Goal: Information Seeking & Learning: Learn about a topic

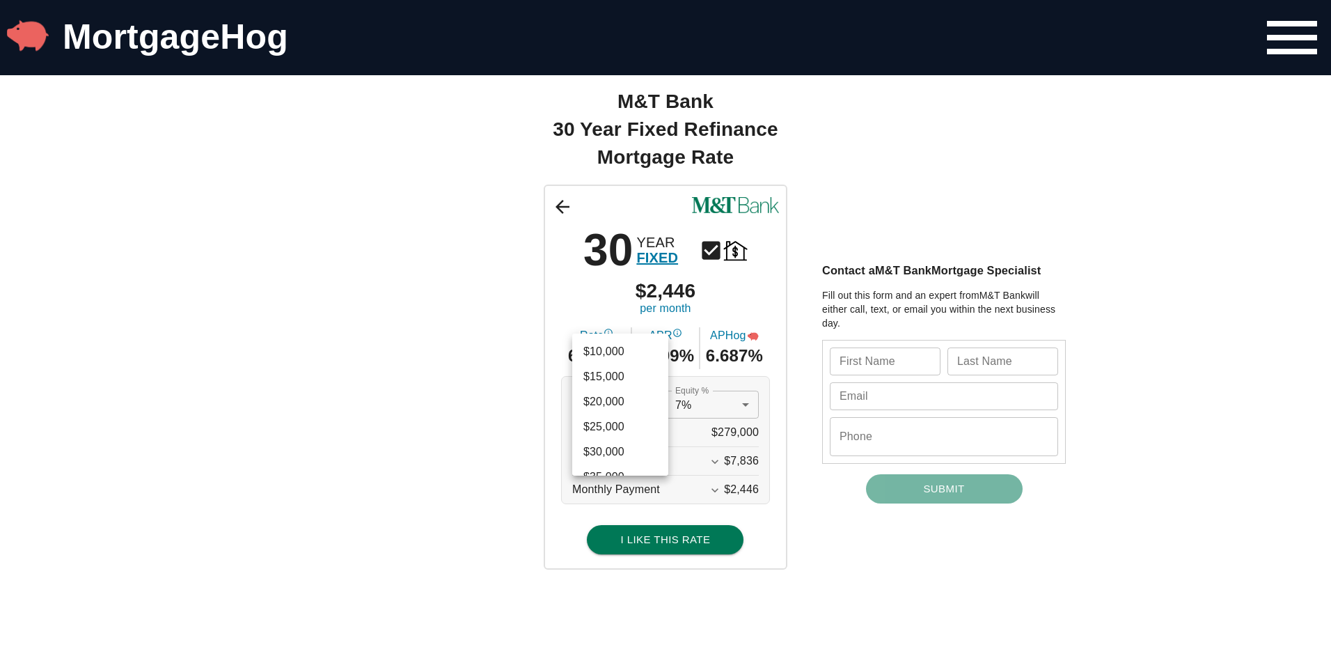
scroll to position [1401, 0]
click at [549, 402] on div at bounding box center [665, 335] width 1331 height 670
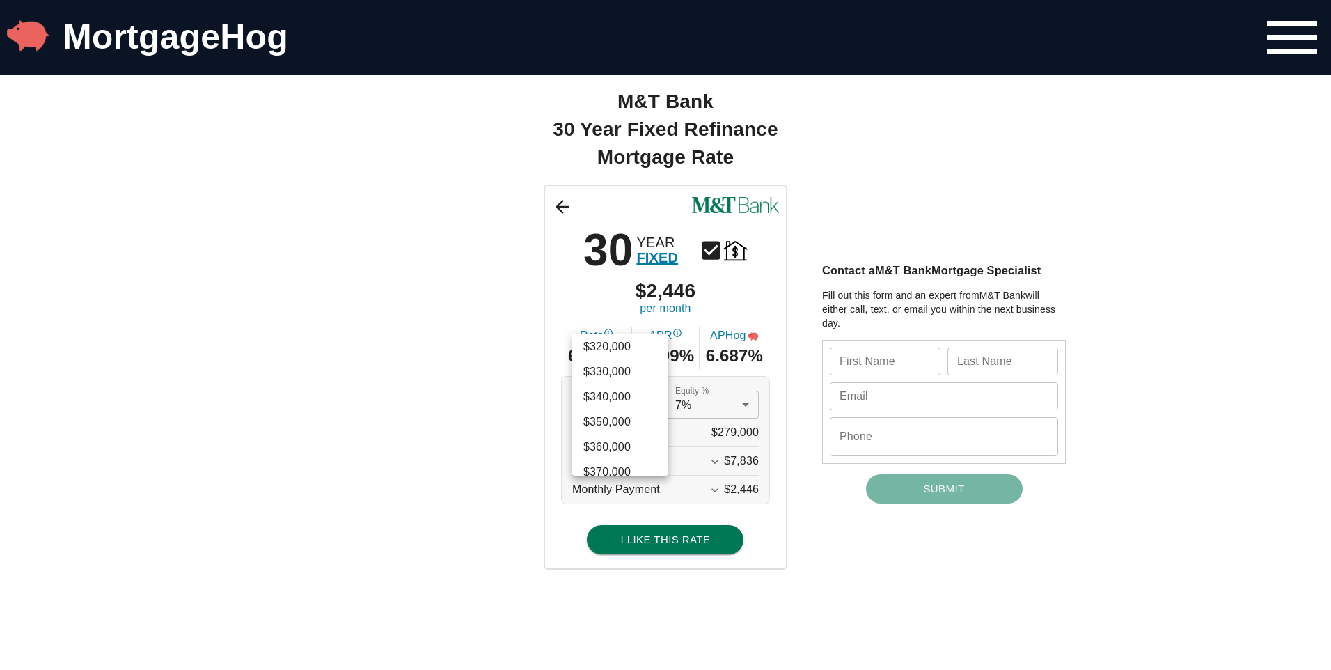
scroll to position [1540, 0]
click at [620, 418] on li "$360,000" at bounding box center [620, 415] width 96 height 25
type input "360000"
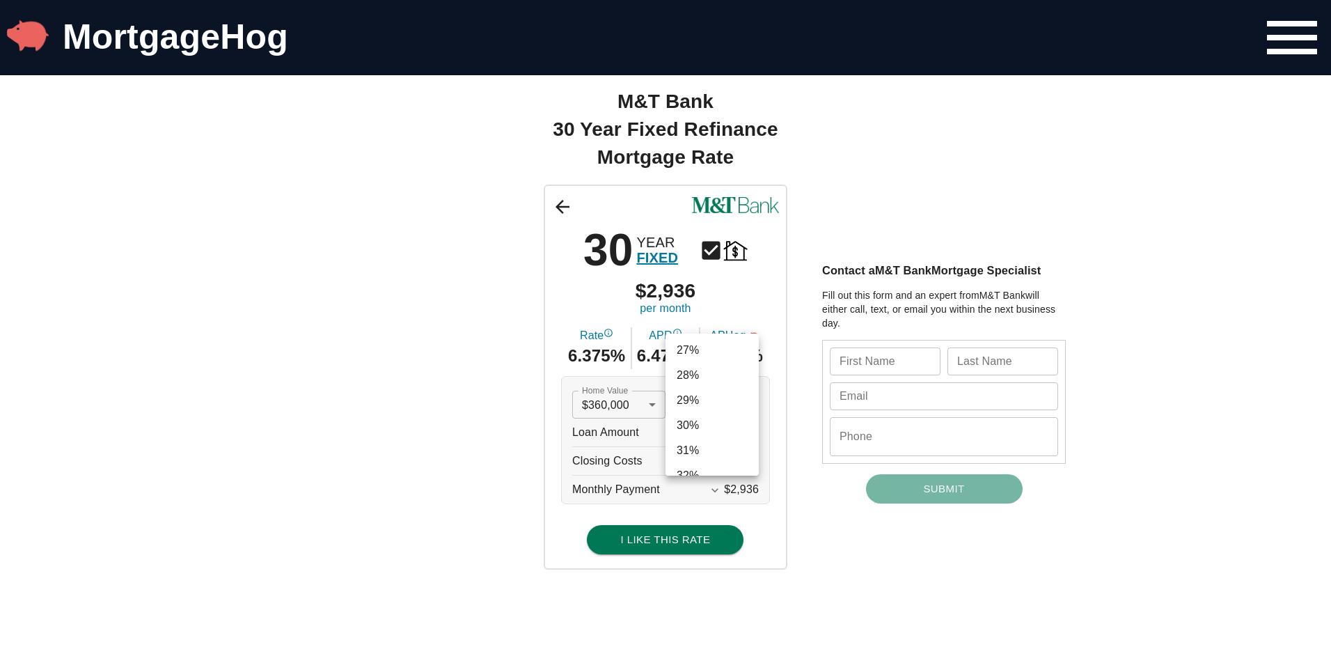
scroll to position [654, 0]
click at [712, 425] on li "30%" at bounding box center [712, 423] width 93 height 25
click at [716, 425] on li "36%" at bounding box center [712, 415] width 93 height 25
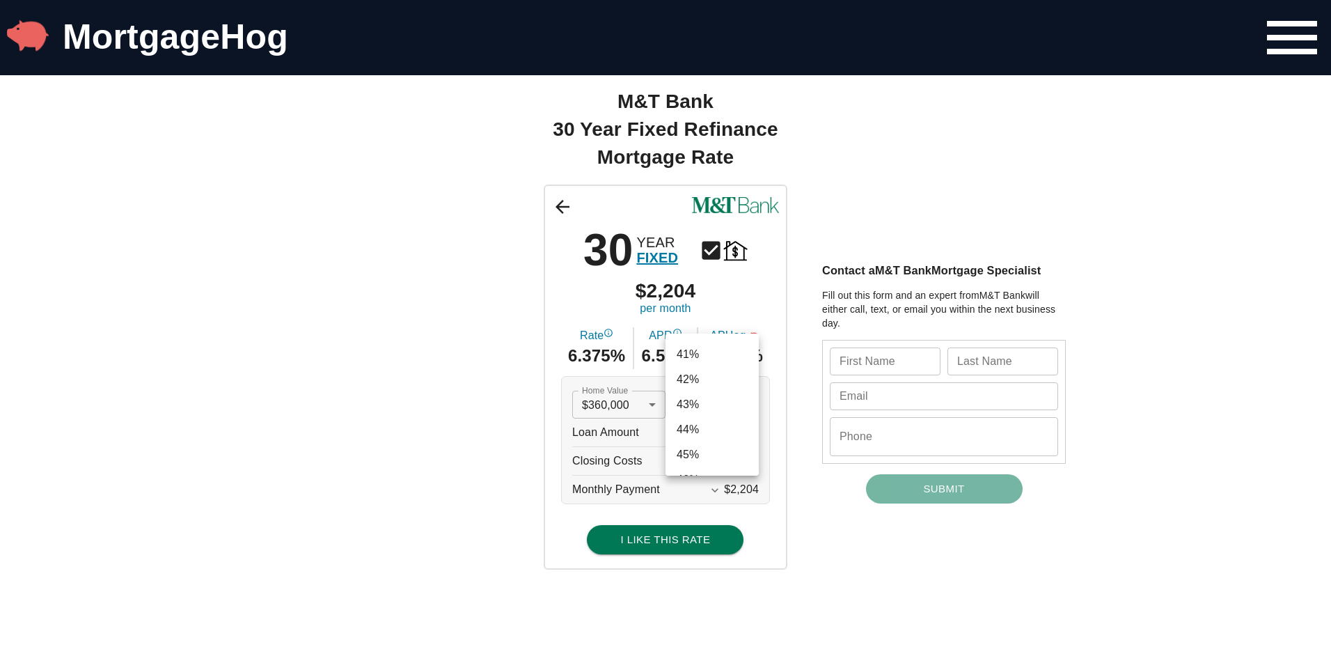
scroll to position [1033, 0]
click at [712, 415] on li "45%" at bounding box center [712, 421] width 93 height 25
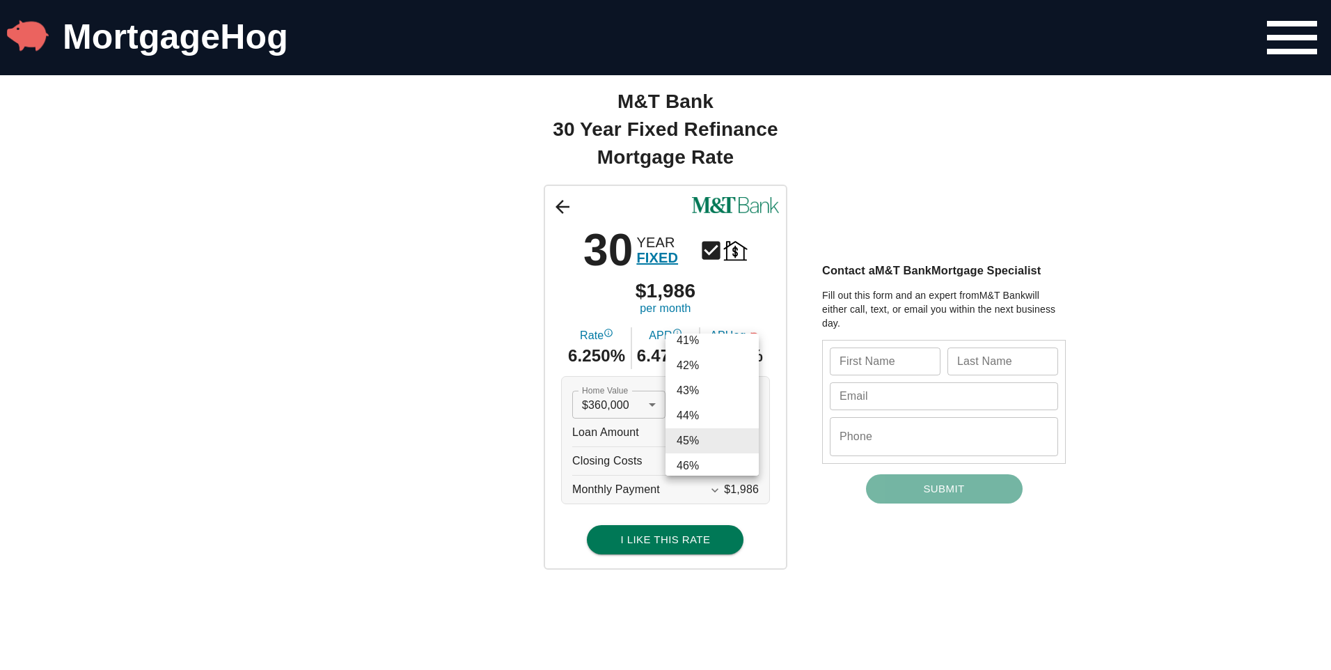
scroll to position [980, 0]
click at [706, 398] on li "42%" at bounding box center [712, 398] width 93 height 25
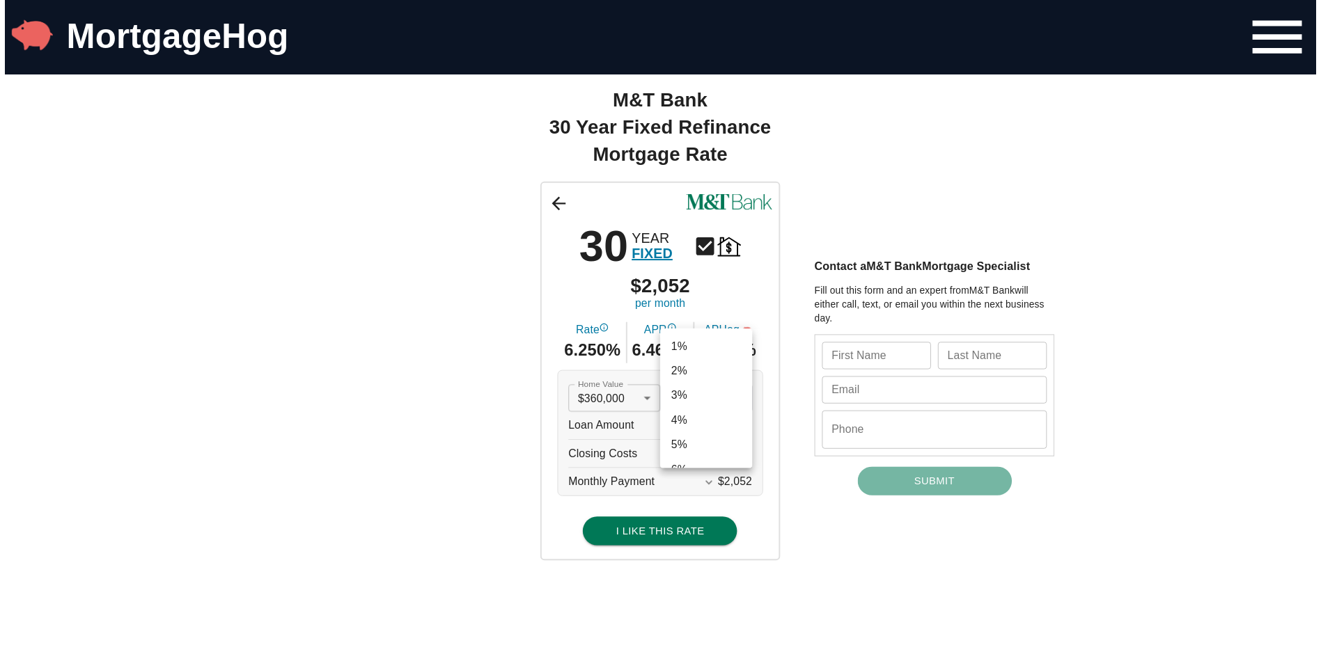
scroll to position [975, 0]
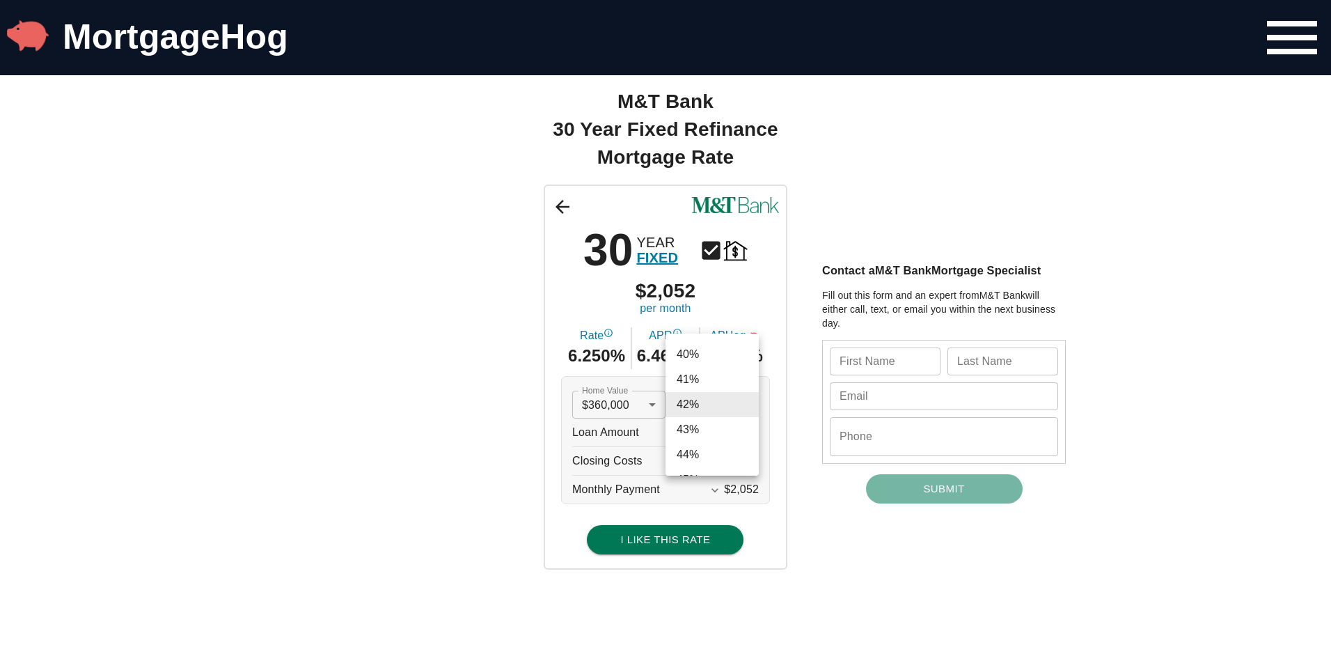
click at [708, 432] on li "43%" at bounding box center [712, 429] width 93 height 25
type input "0.43"
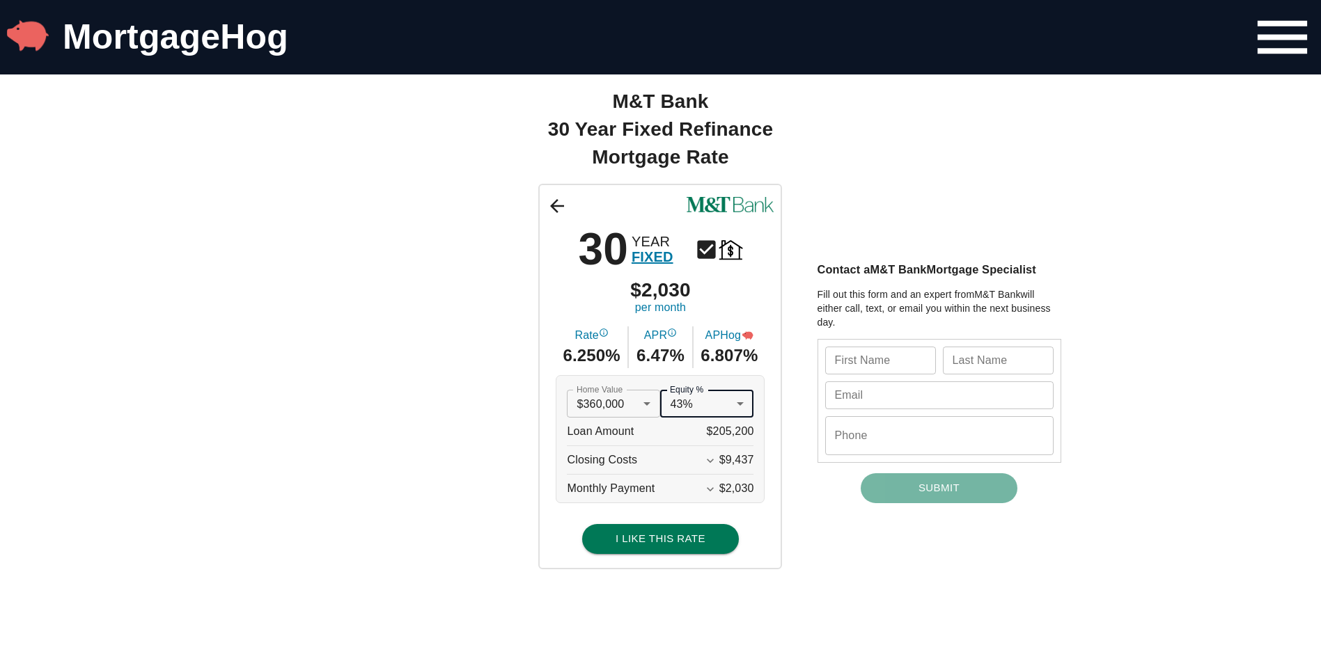
click at [714, 462] on icon "Expand More" at bounding box center [710, 461] width 14 height 14
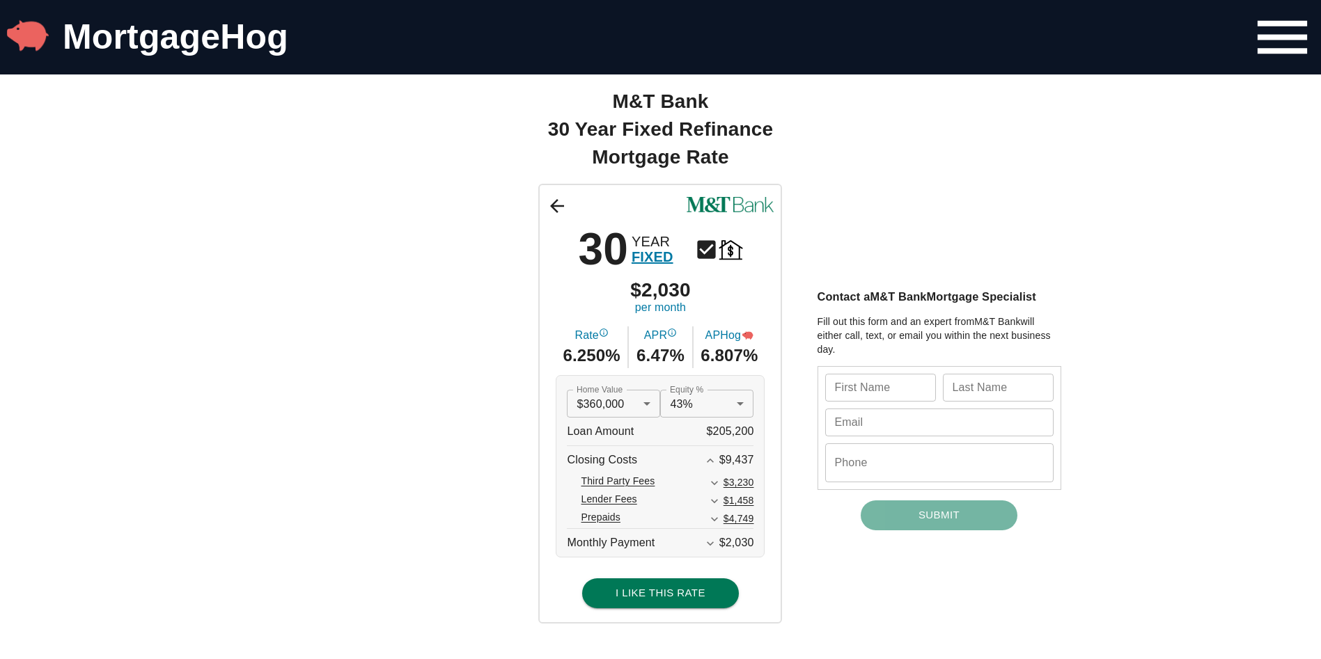
click at [721, 485] on icon "Expand More" at bounding box center [714, 483] width 14 height 14
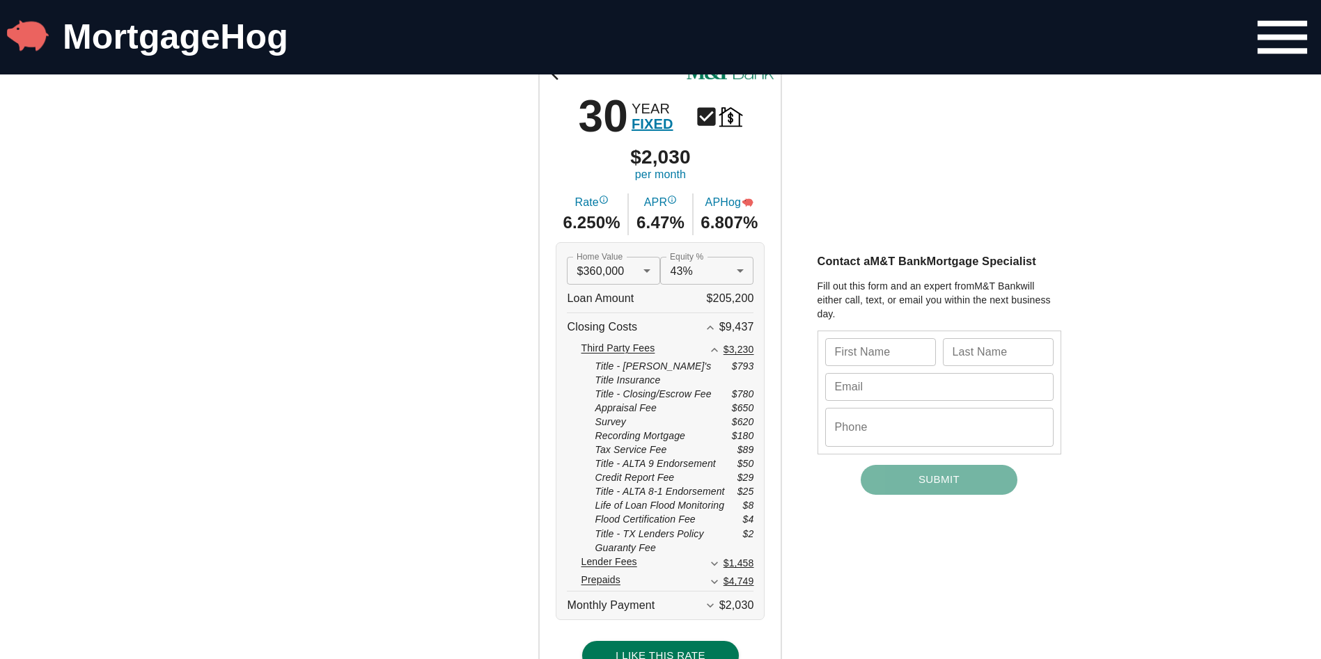
scroll to position [139, 0]
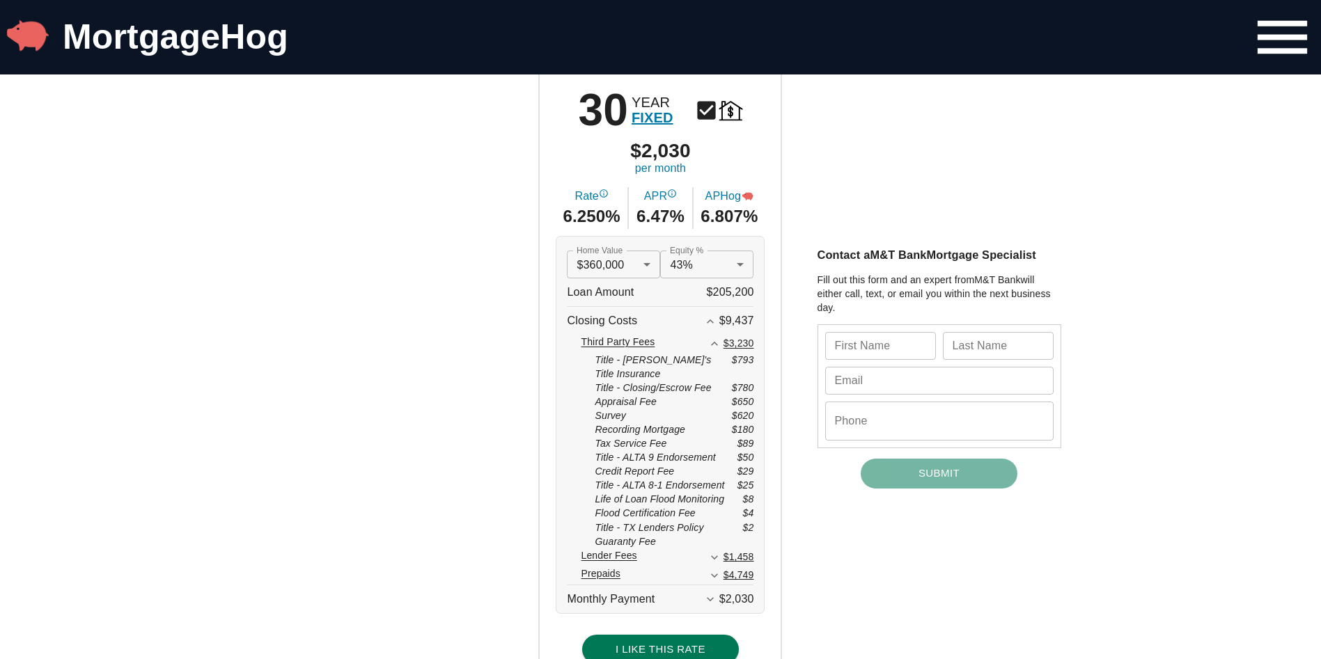
click at [719, 341] on icon "Expand Less" at bounding box center [714, 344] width 14 height 14
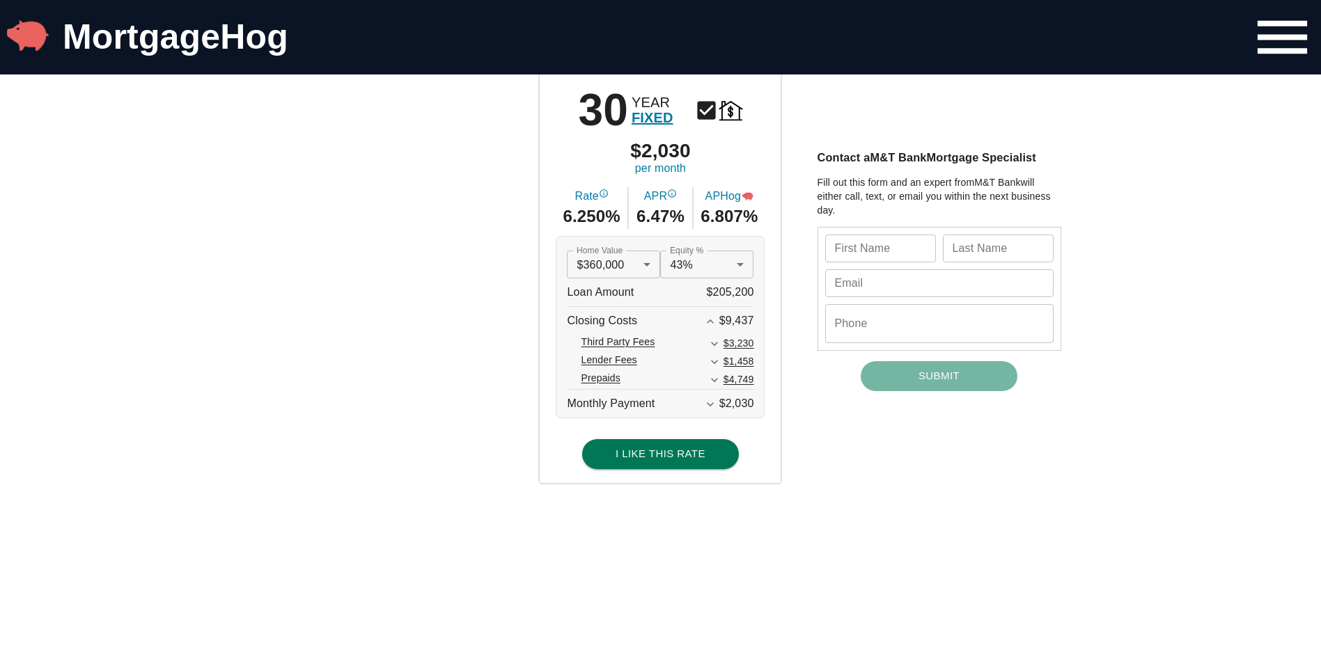
click at [721, 368] on icon "Expand More" at bounding box center [714, 362] width 14 height 14
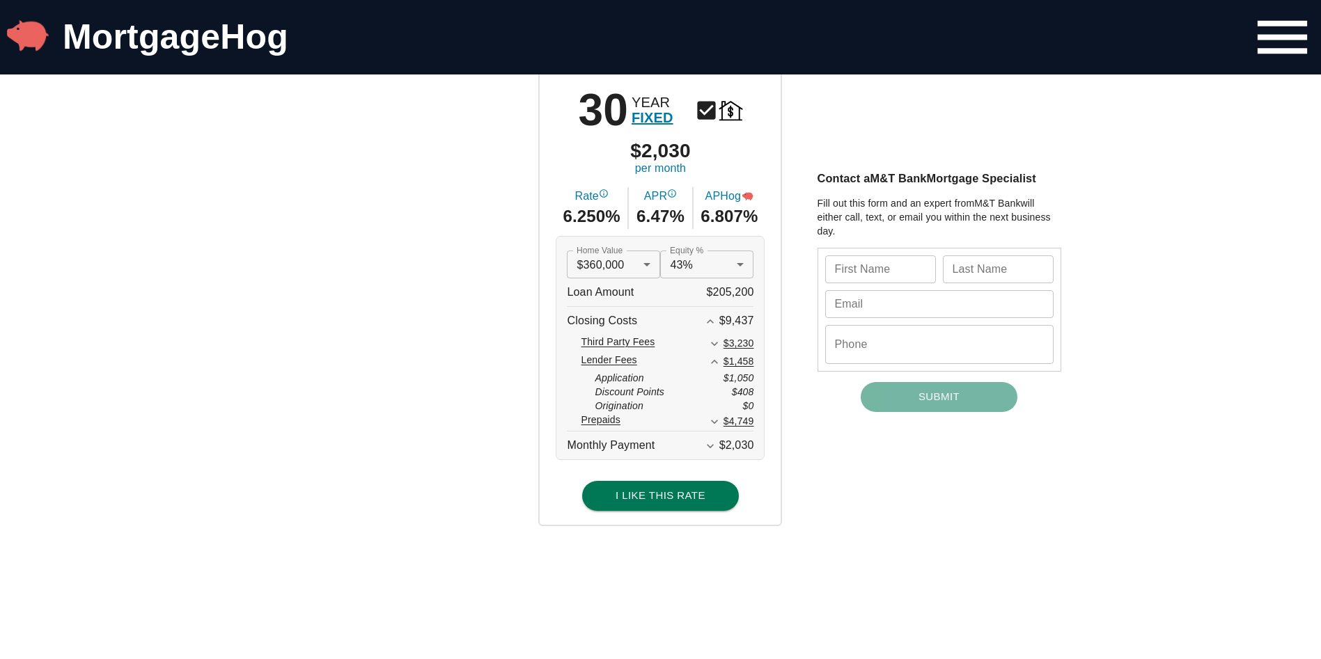
click at [721, 368] on icon "Expand Less" at bounding box center [714, 362] width 14 height 14
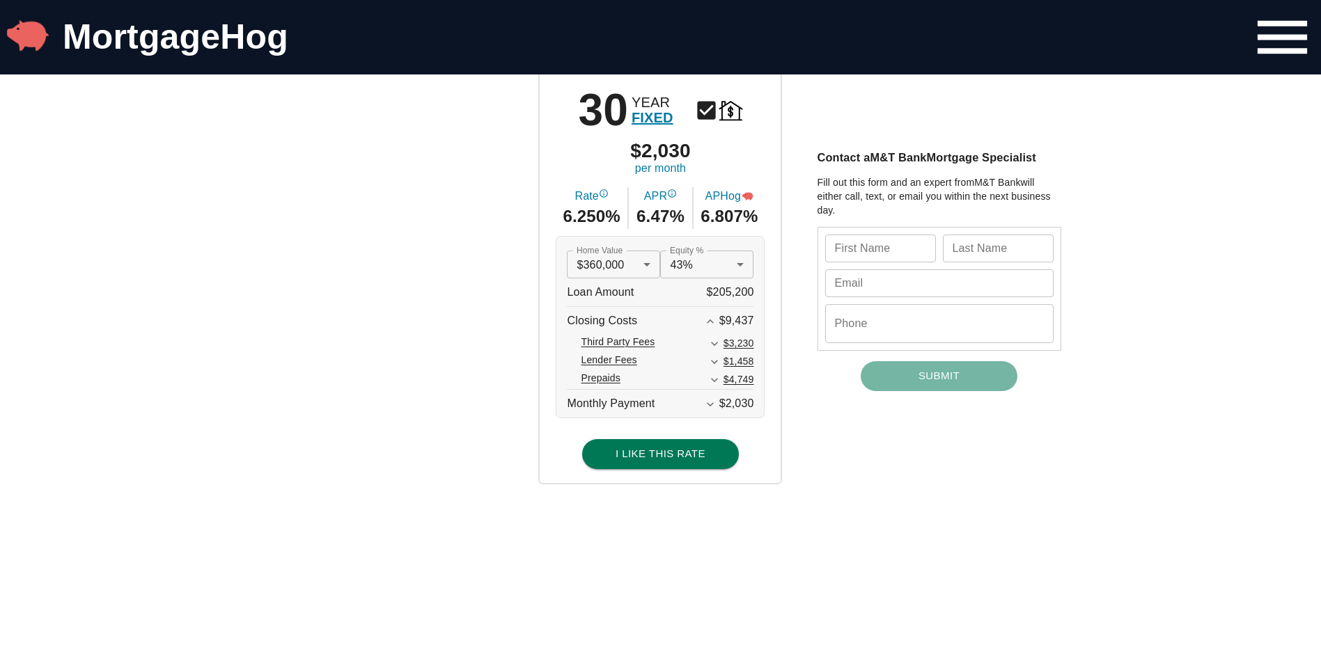
click at [721, 380] on icon "Expand More" at bounding box center [714, 380] width 14 height 14
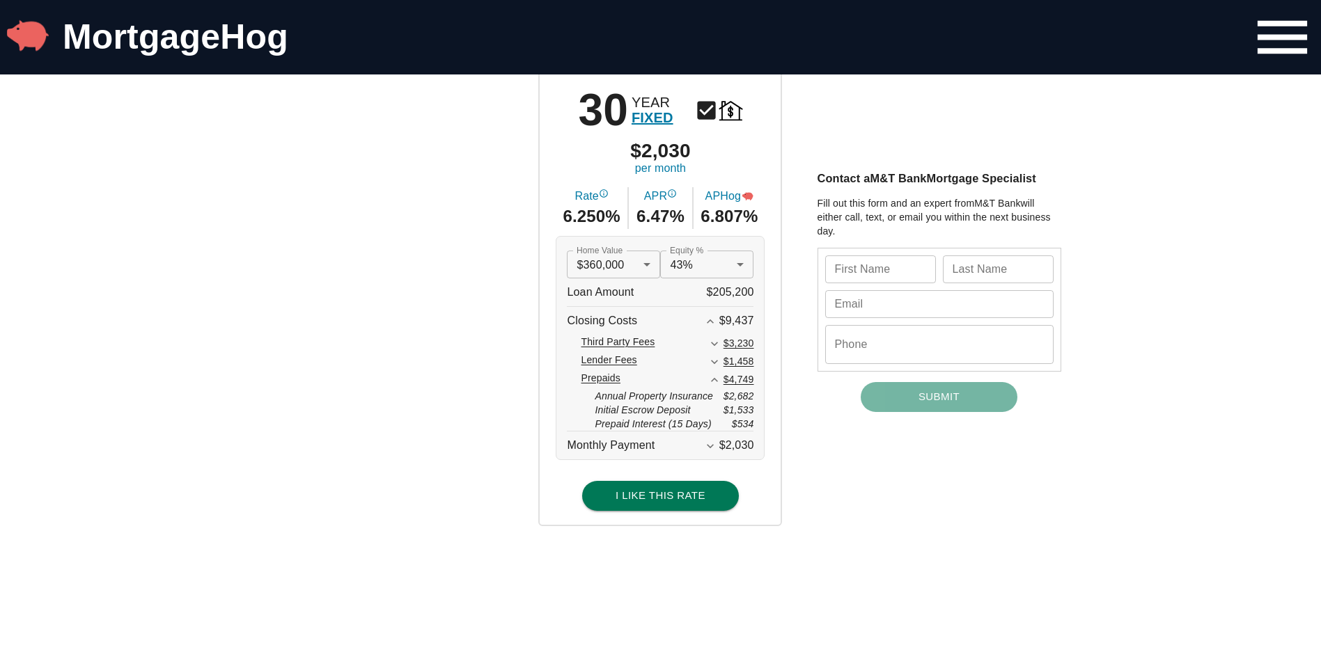
click at [718, 380] on icon "Expand Less" at bounding box center [714, 380] width 7 height 4
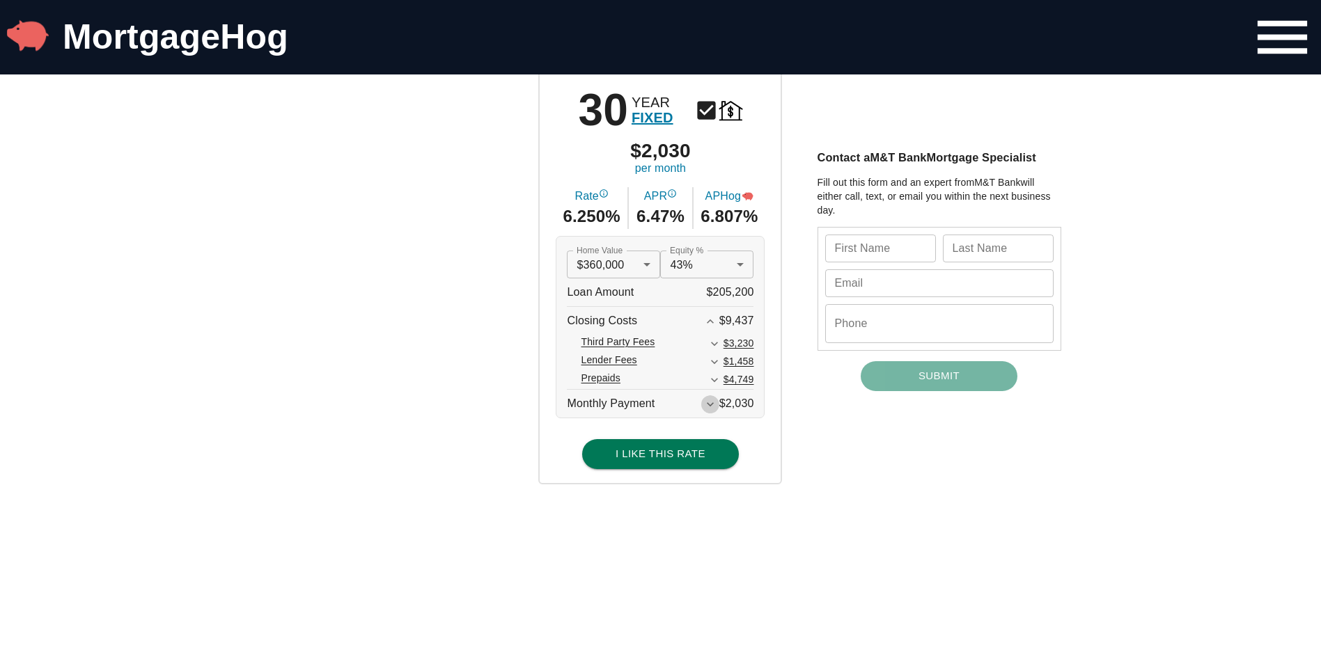
click at [714, 406] on icon "Expand More" at bounding box center [710, 404] width 7 height 4
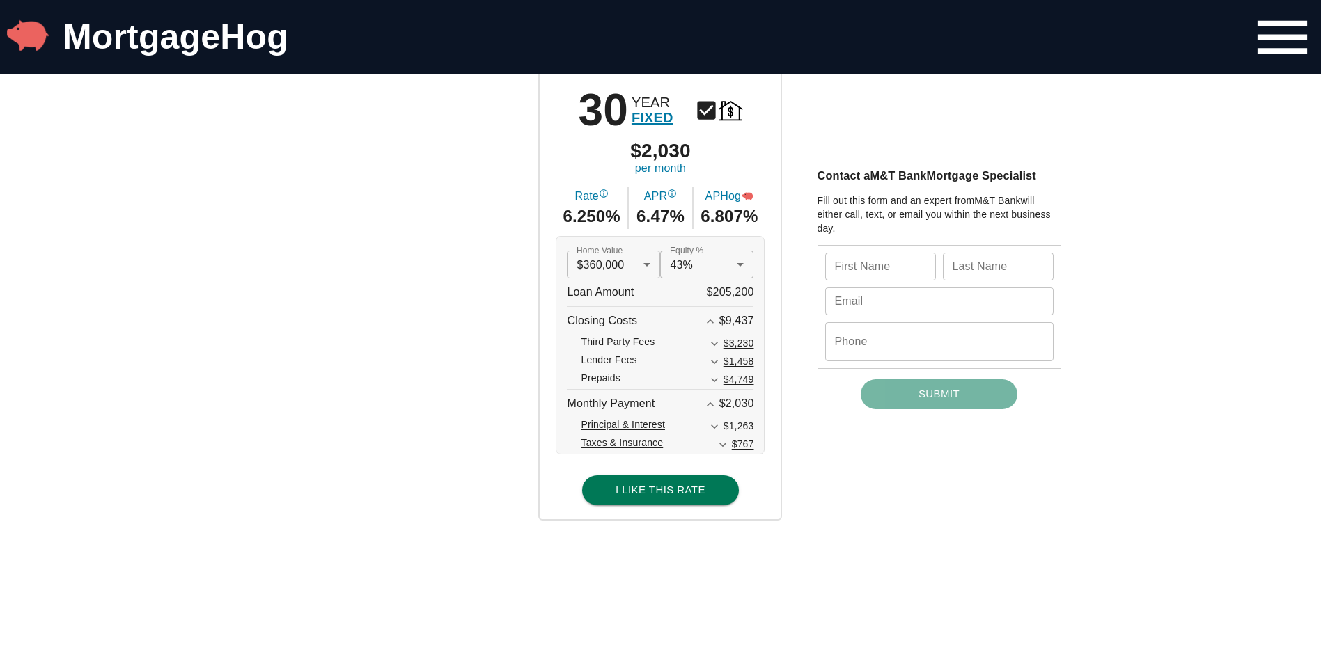
click at [715, 406] on icon "Expand Less" at bounding box center [710, 405] width 14 height 14
